Goal: Transaction & Acquisition: Purchase product/service

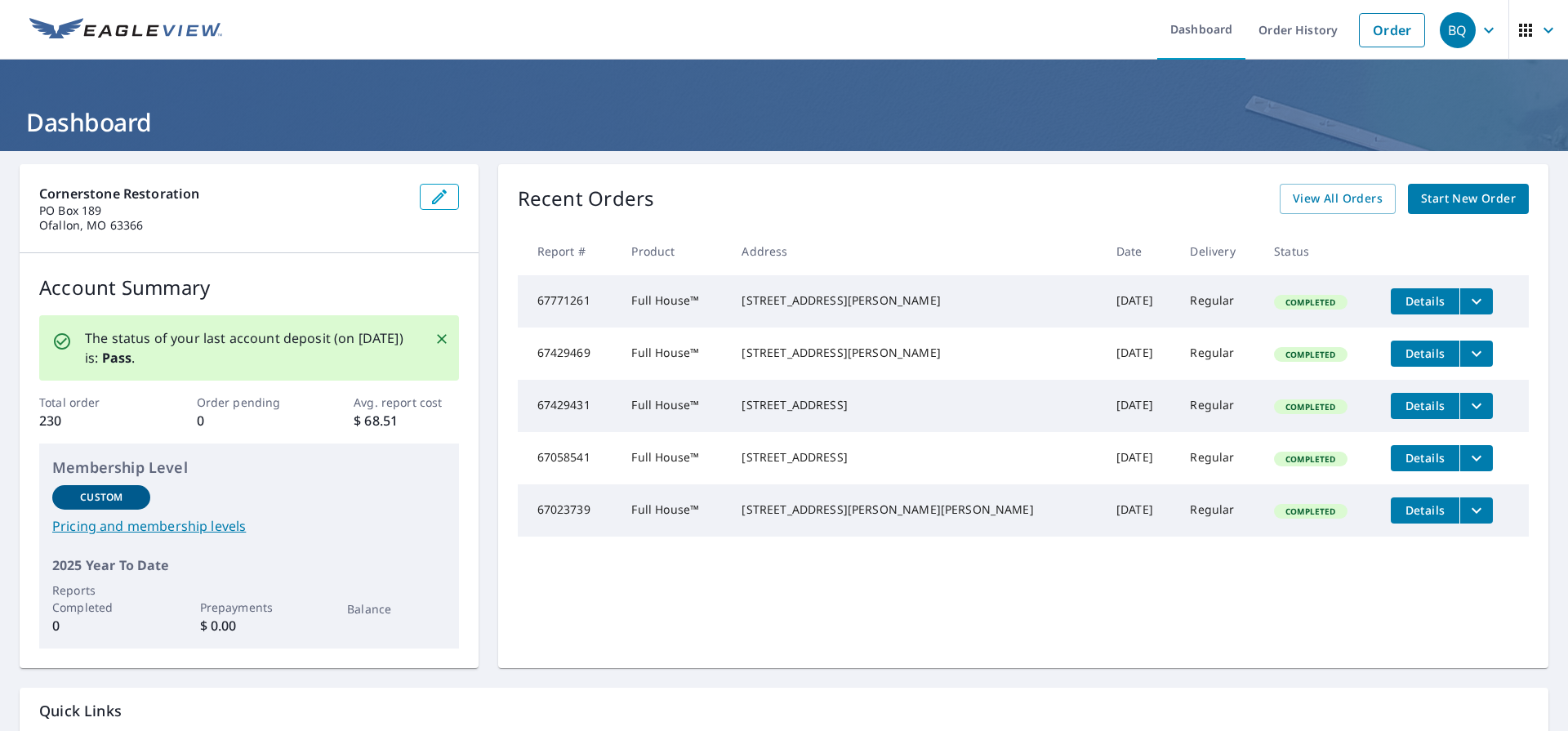
click at [1460, 197] on span "Start New Order" at bounding box center [1468, 199] width 94 height 20
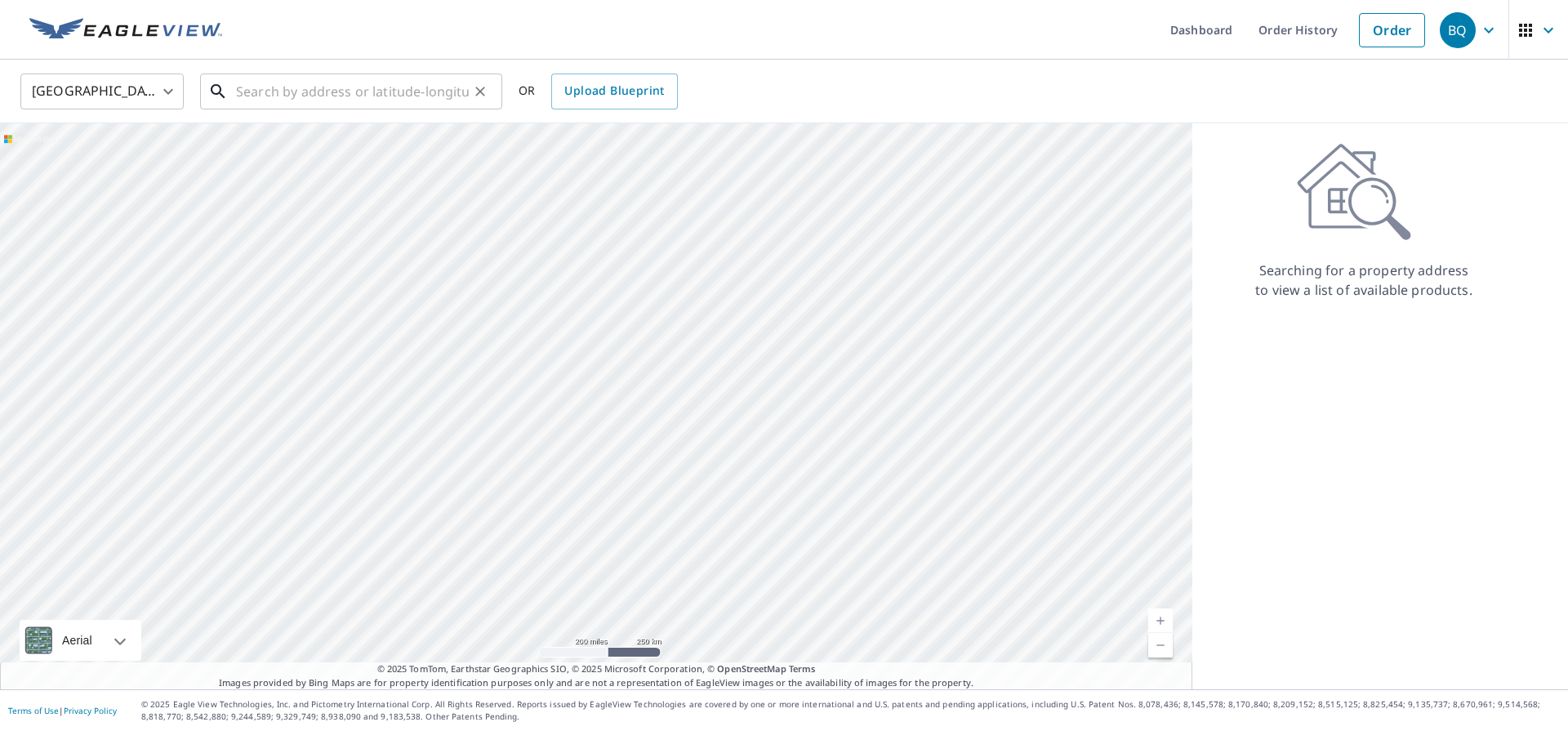
click at [382, 83] on input "text" at bounding box center [352, 91] width 233 height 46
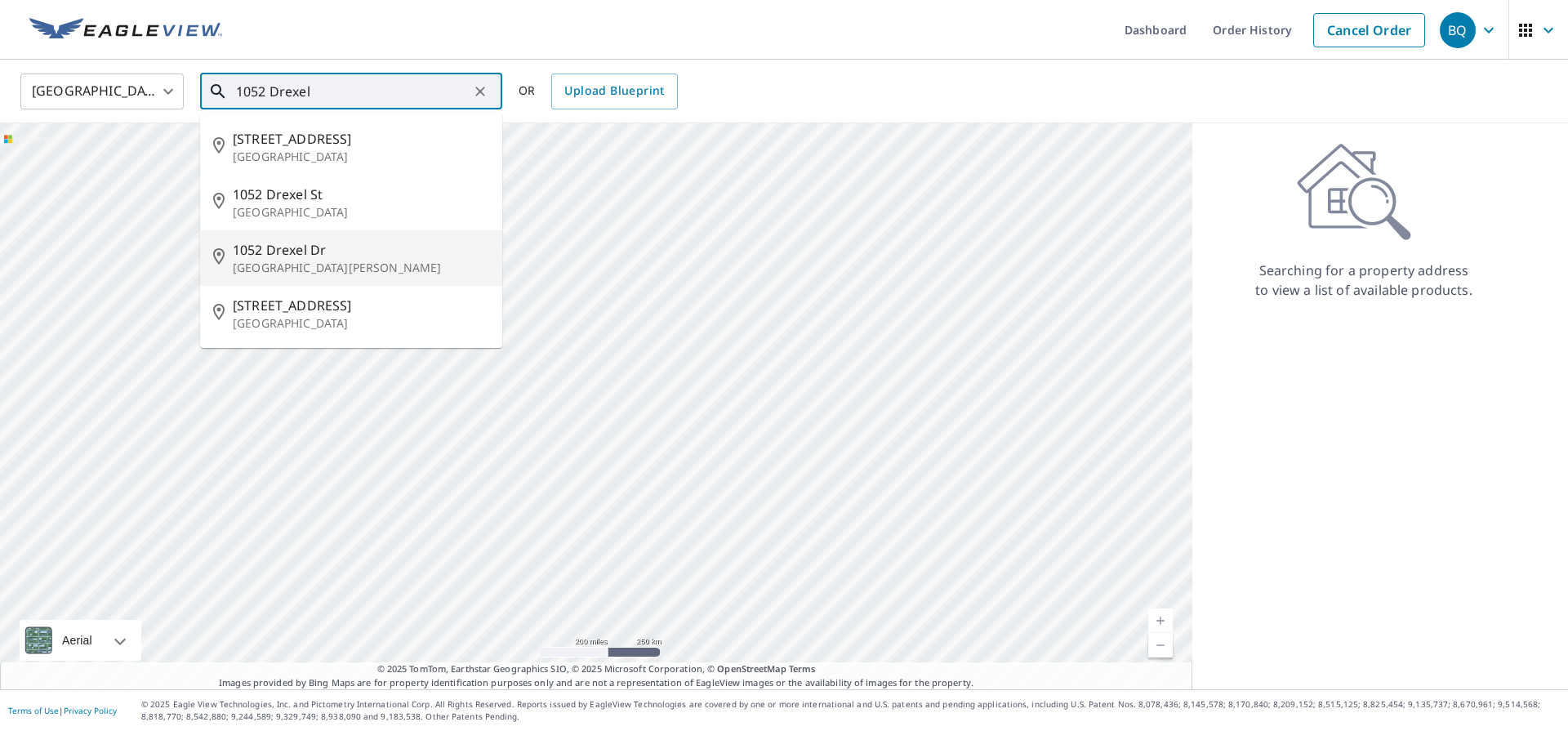
click at [319, 242] on span "1052 Drexel Dr" at bounding box center [361, 249] width 257 height 19
type input "[STREET_ADDRESS][PERSON_NAME]"
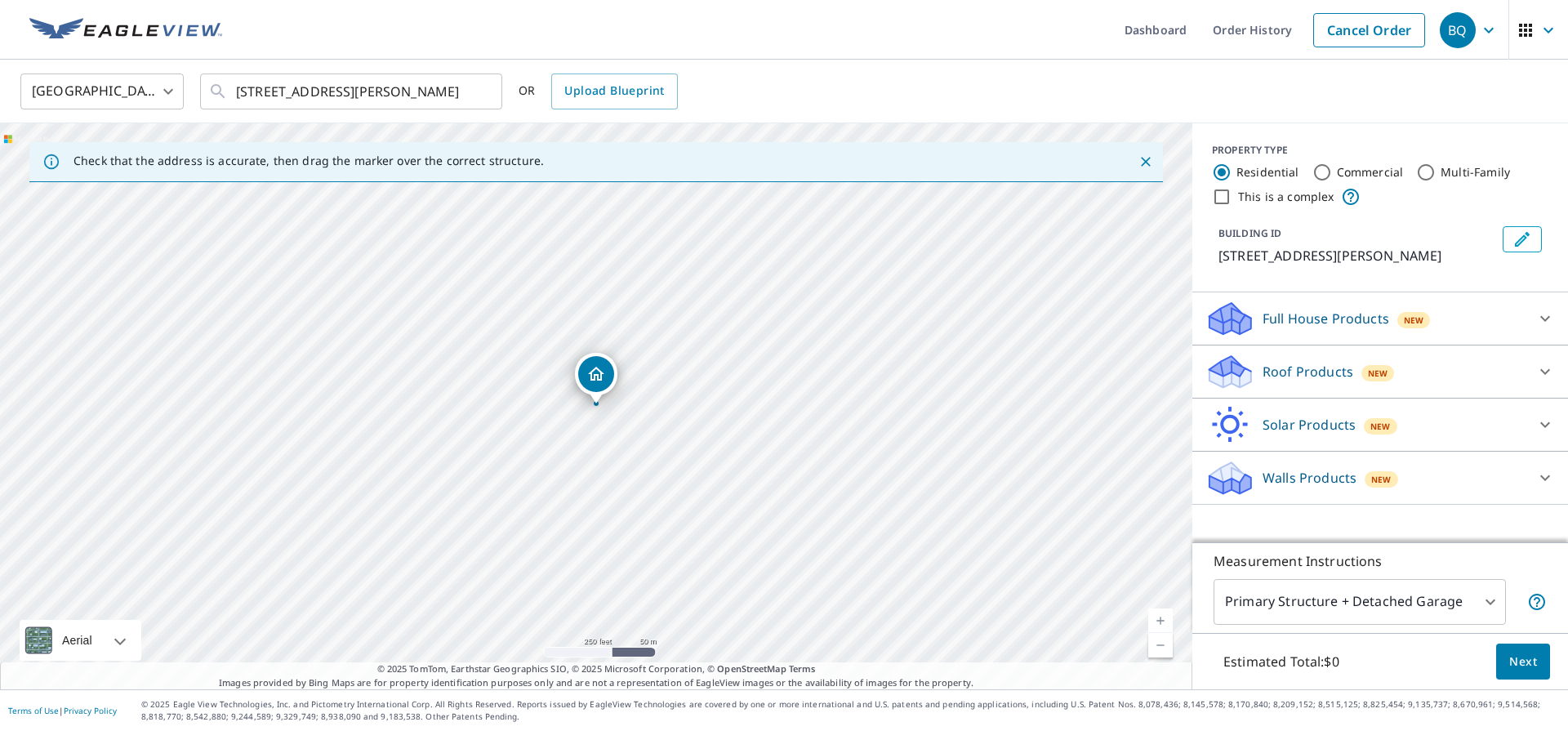
click at [1305, 315] on p "Full House Products" at bounding box center [1326, 317] width 126 height 19
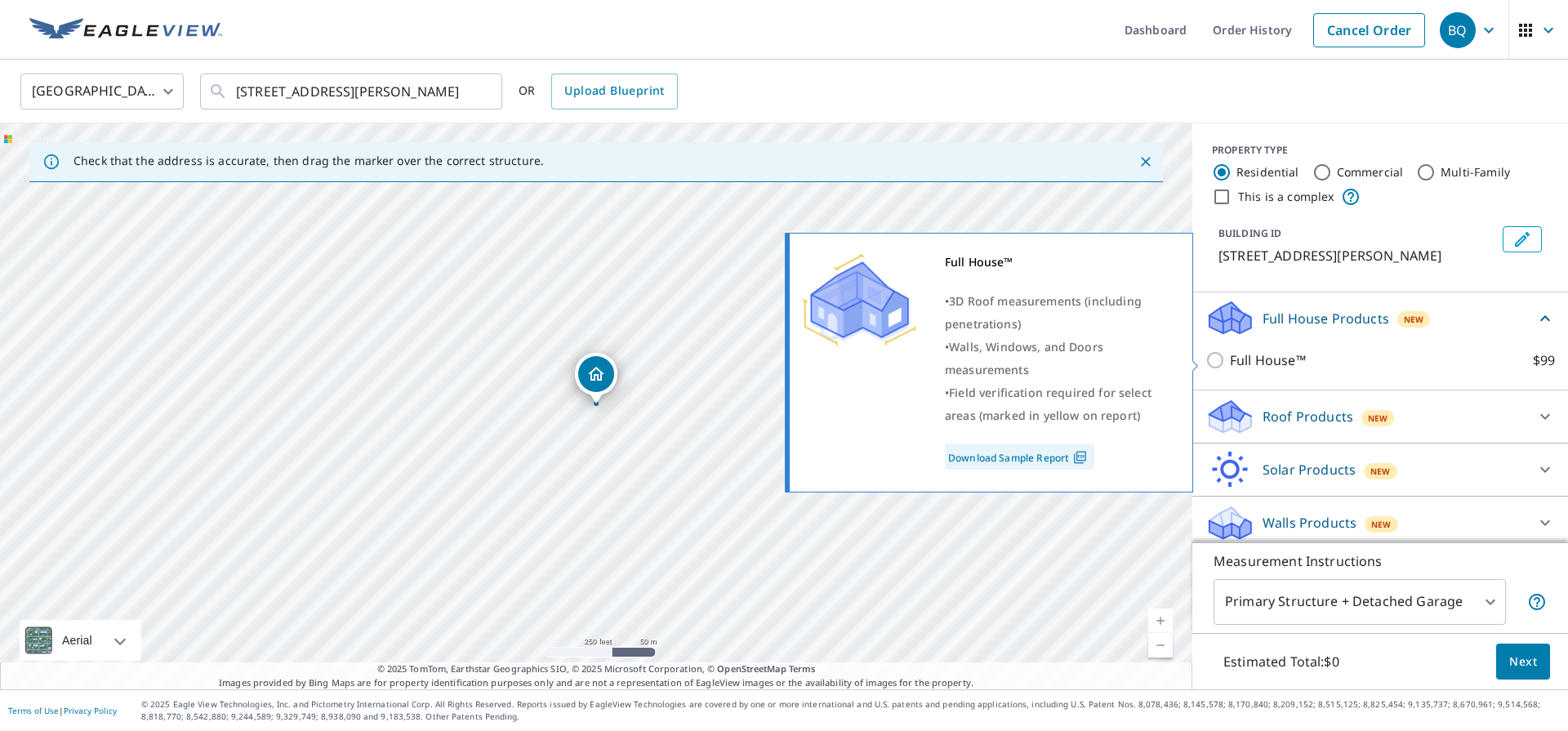
click at [1213, 358] on input "Full House™ $99" at bounding box center [1217, 359] width 24 height 19
checkbox input "true"
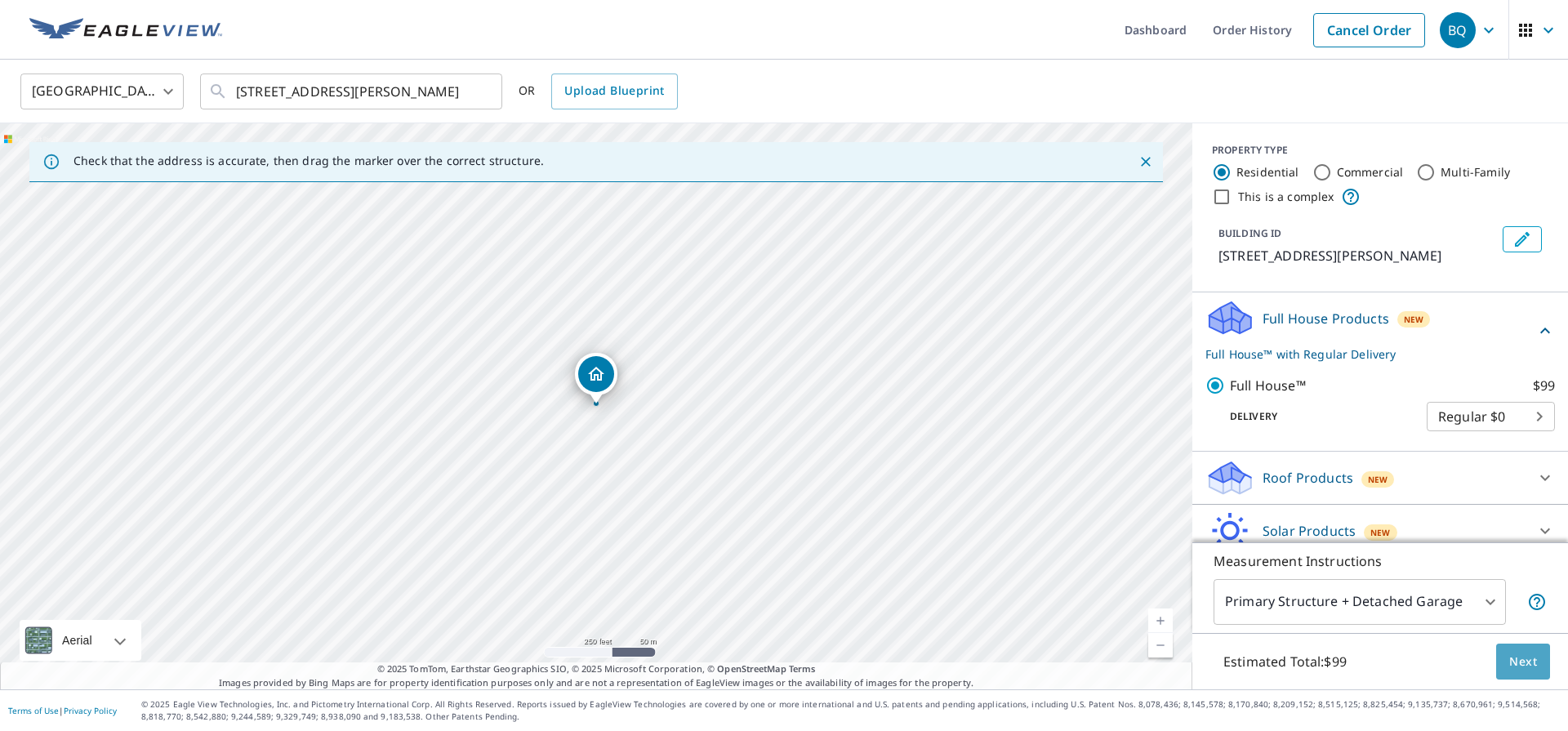
click at [1524, 661] on span "Next" at bounding box center [1523, 662] width 28 height 20
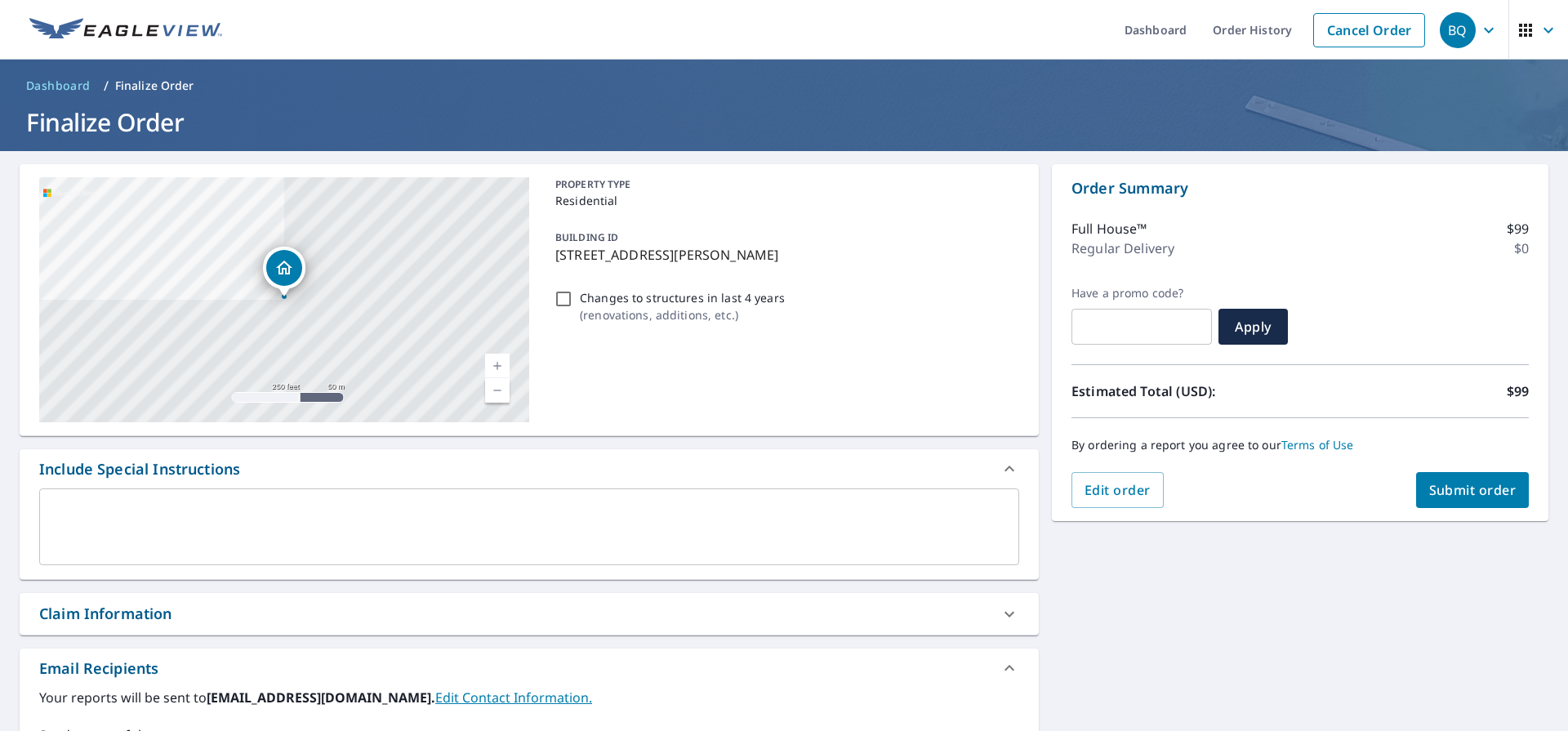
click at [1464, 486] on span "Submit order" at bounding box center [1473, 490] width 88 height 18
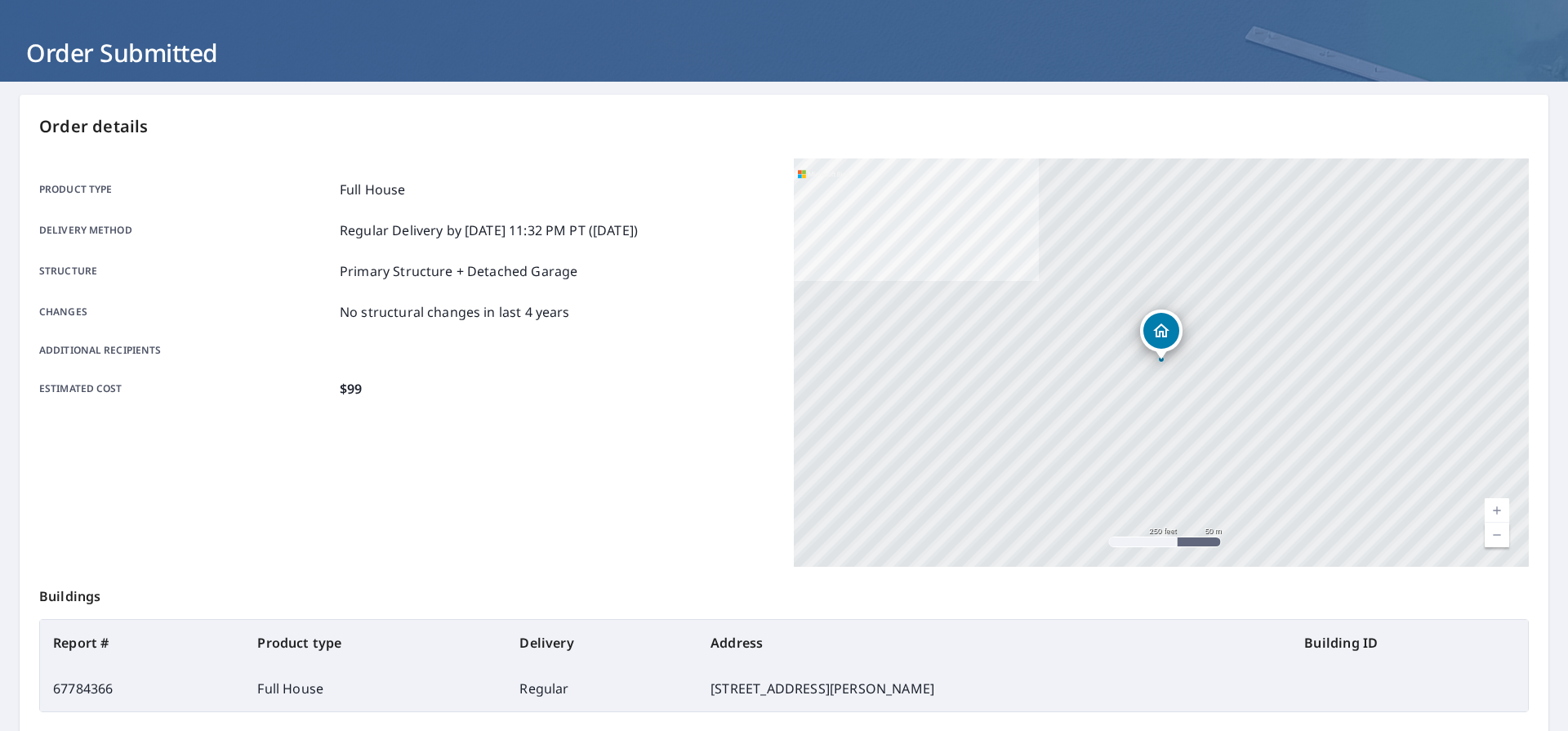
scroll to position [74, 0]
